Goal: Information Seeking & Learning: Learn about a topic

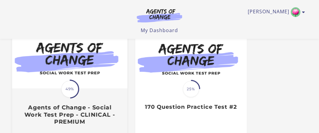
click at [90, 105] on h3 "Agents of Change - Social Work Test Prep - CLINICAL - PREMIUM" at bounding box center [70, 114] width 102 height 21
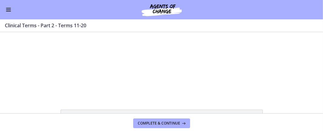
click at [12, 9] on button "Enable menu" at bounding box center [8, 9] width 7 height 7
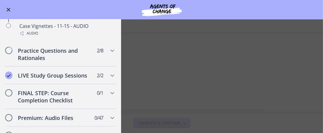
scroll to position [556, 0]
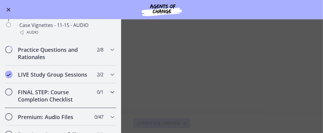
click at [97, 96] on span "0 / 1 Completed" at bounding box center [100, 91] width 6 height 7
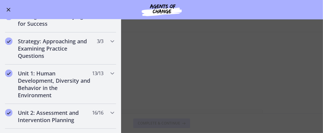
scroll to position [83, 0]
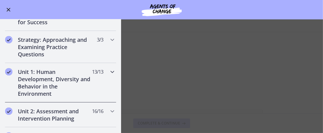
click at [110, 75] on div "Unit 1: Human Development, Diversity and Behavior in the Environment 13 / 13 Co…" at bounding box center [60, 82] width 111 height 39
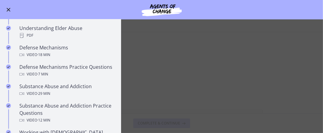
scroll to position [317, 0]
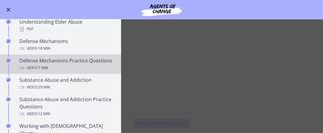
click at [80, 64] on div "Video · 7 min" at bounding box center [66, 67] width 94 height 7
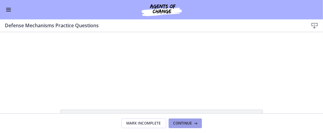
click at [194, 124] on icon at bounding box center [195, 123] width 6 height 5
click at [191, 126] on button "Continue" at bounding box center [185, 123] width 33 height 10
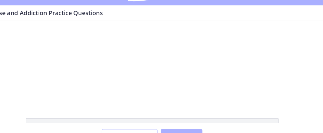
click at [159, 58] on div at bounding box center [111, 53] width 126 height 64
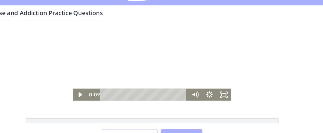
click at [169, 81] on icon "Fullscreen" at bounding box center [169, 80] width 12 height 10
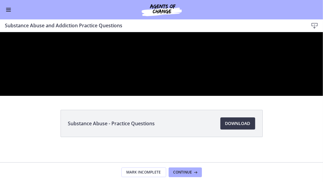
click at [210, 95] on div at bounding box center [161, 64] width 323 height 64
click at [224, 95] on div at bounding box center [161, 64] width 323 height 64
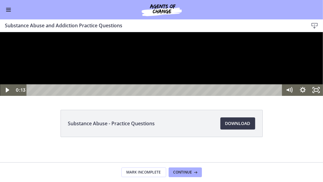
click at [319, 95] on icon "Unfullscreen" at bounding box center [316, 90] width 13 height 12
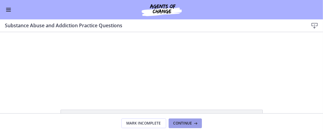
click at [190, 124] on span "Continue" at bounding box center [183, 123] width 19 height 5
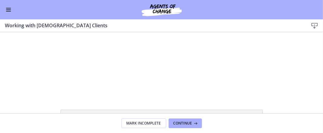
click at [206, 86] on icon "Show settings menu" at bounding box center [206, 91] width 12 height 10
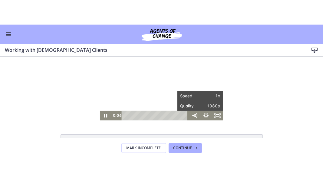
scroll to position [1, 0]
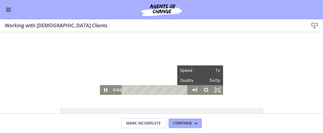
click at [217, 91] on icon "Fullscreen" at bounding box center [218, 90] width 12 height 10
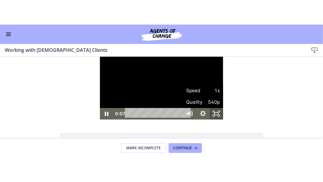
scroll to position [0, 0]
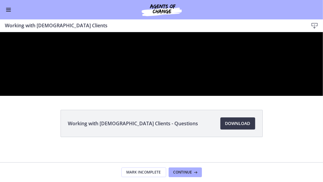
click at [230, 95] on div at bounding box center [161, 64] width 323 height 64
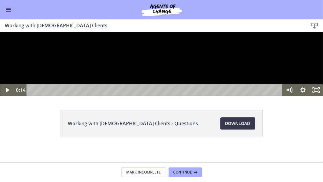
click at [227, 95] on div at bounding box center [161, 64] width 323 height 64
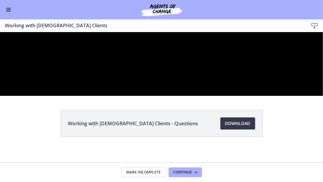
click at [151, 95] on div at bounding box center [161, 64] width 323 height 64
